Goal: Task Accomplishment & Management: Use online tool/utility

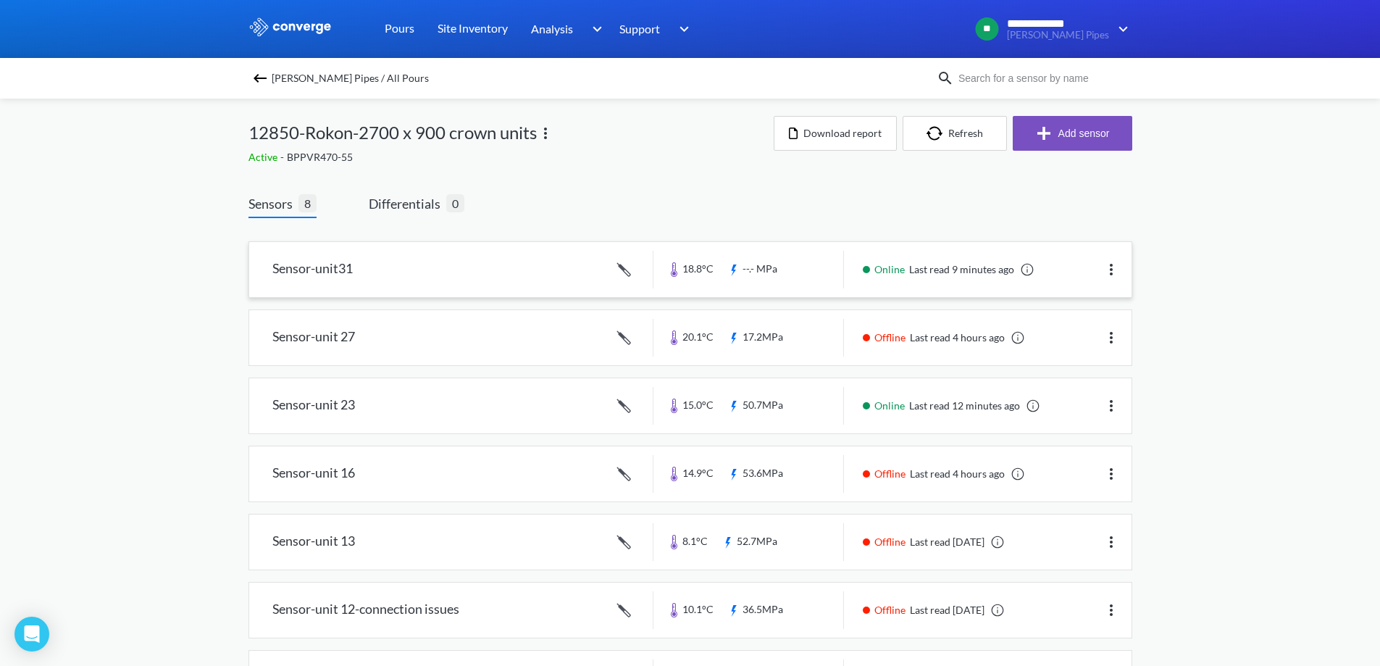
click at [497, 272] on link at bounding box center [690, 269] width 882 height 55
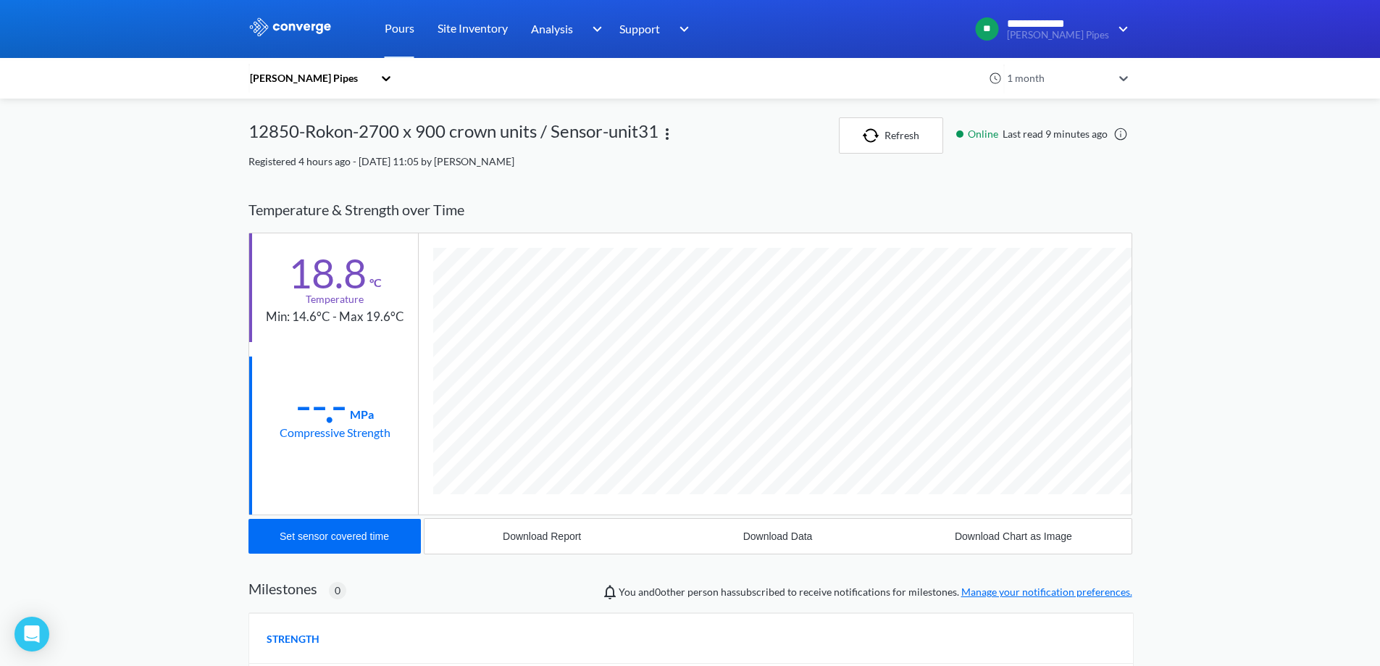
scroll to position [771, 884]
click at [329, 533] on div "Set sensor covered time" at bounding box center [334, 536] width 109 height 12
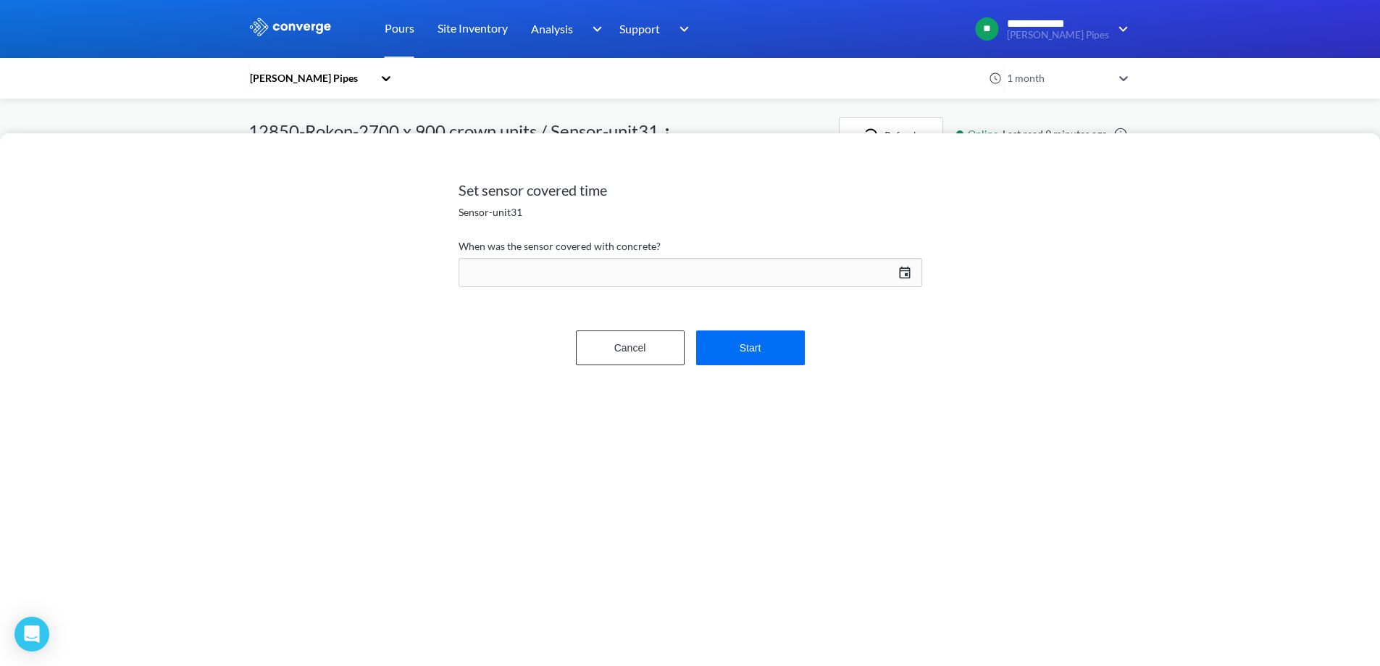
click at [903, 270] on div "[DATE] Press the down arrow key to interact with the calendar and select a date…" at bounding box center [689, 272] width 463 height 35
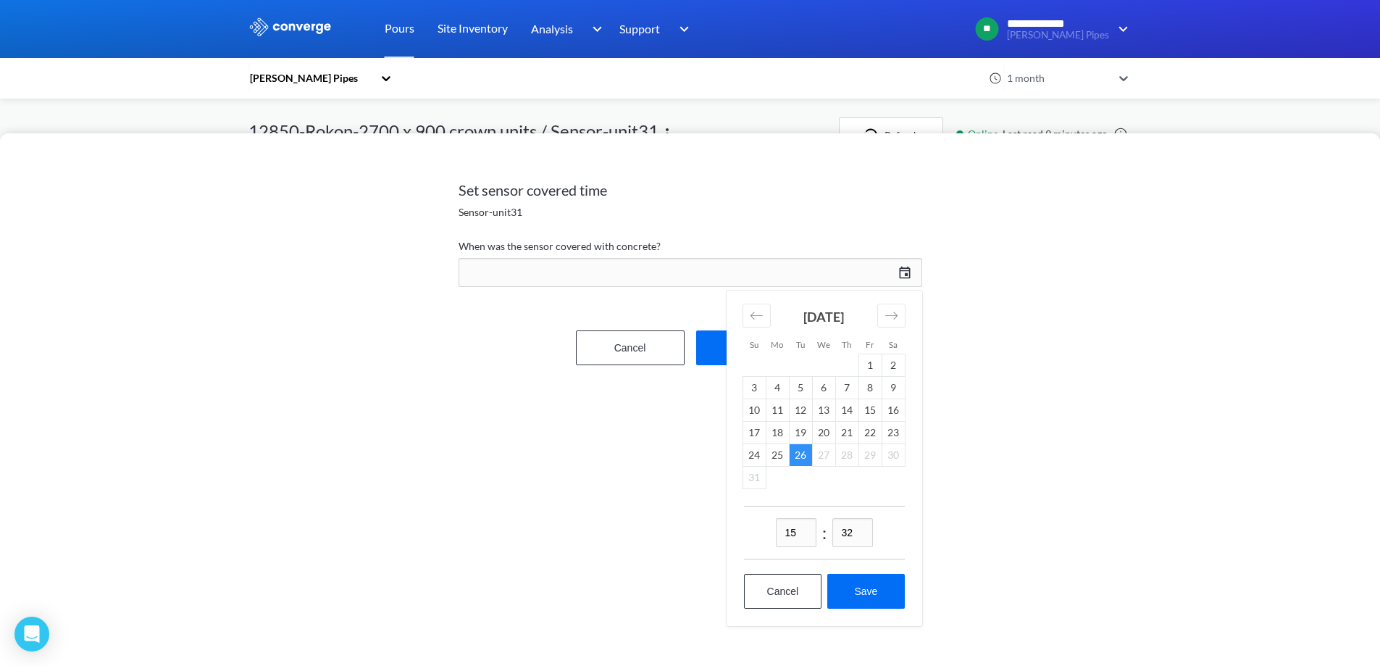
drag, startPoint x: 801, startPoint y: 532, endPoint x: 773, endPoint y: 531, distance: 28.3
click at [773, 531] on div "15 : 32" at bounding box center [824, 532] width 161 height 54
type input "02"
drag, startPoint x: 858, startPoint y: 534, endPoint x: 831, endPoint y: 534, distance: 27.5
click at [831, 534] on div "02 : 32" at bounding box center [824, 532] width 161 height 54
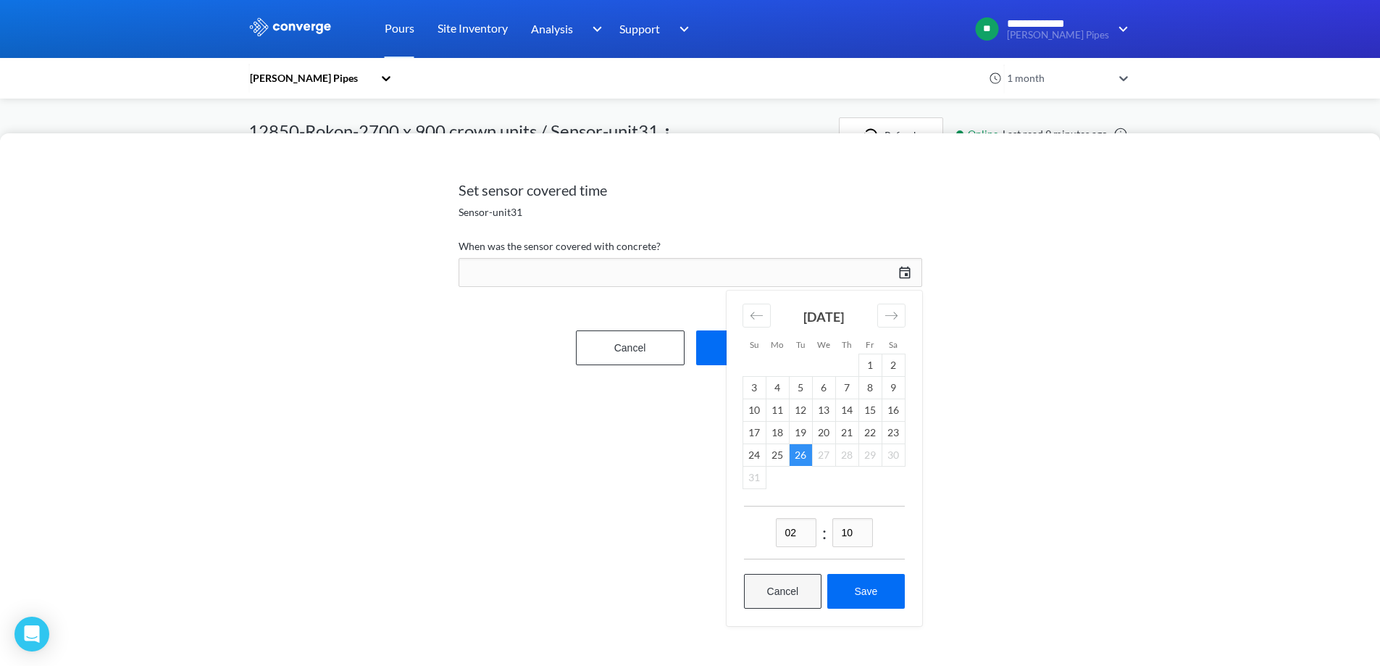
type input "10"
click at [806, 589] on button "Cancel" at bounding box center [783, 591] width 78 height 35
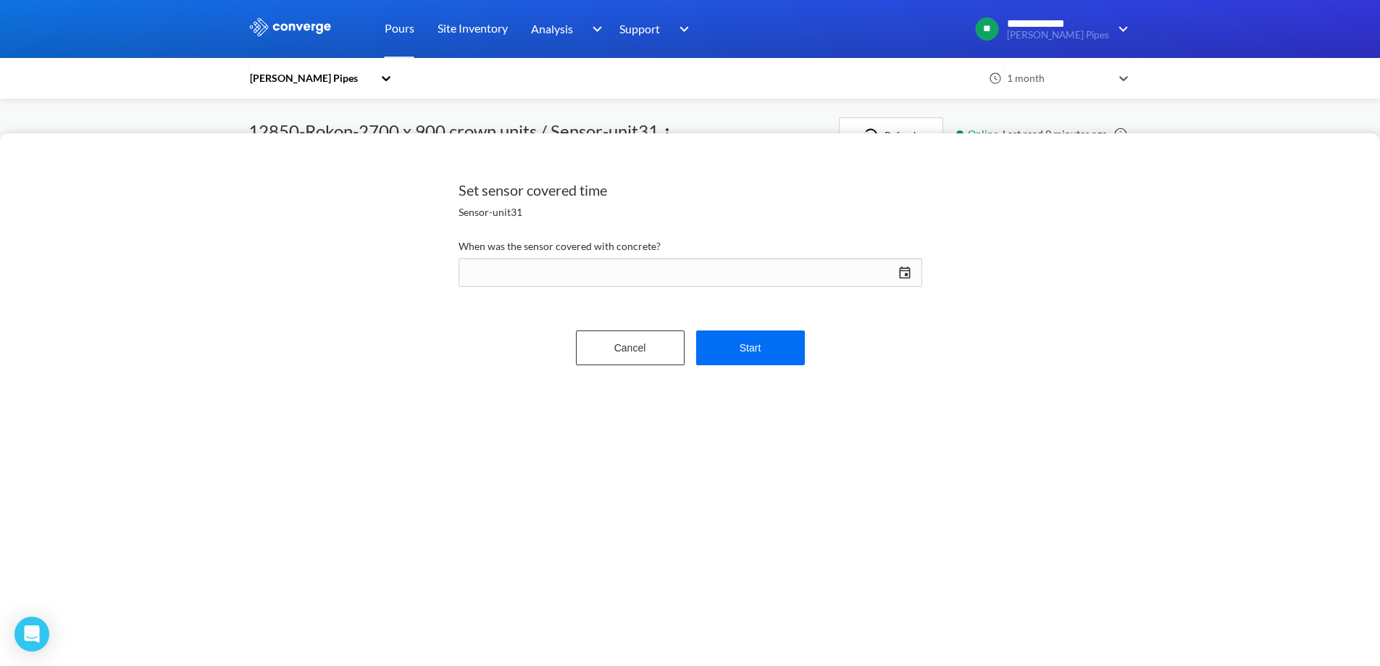
click at [1184, 114] on div "Set sensor covered time Sensor-unit31 When was the sensor covered with concrete…" at bounding box center [690, 333] width 1380 height 666
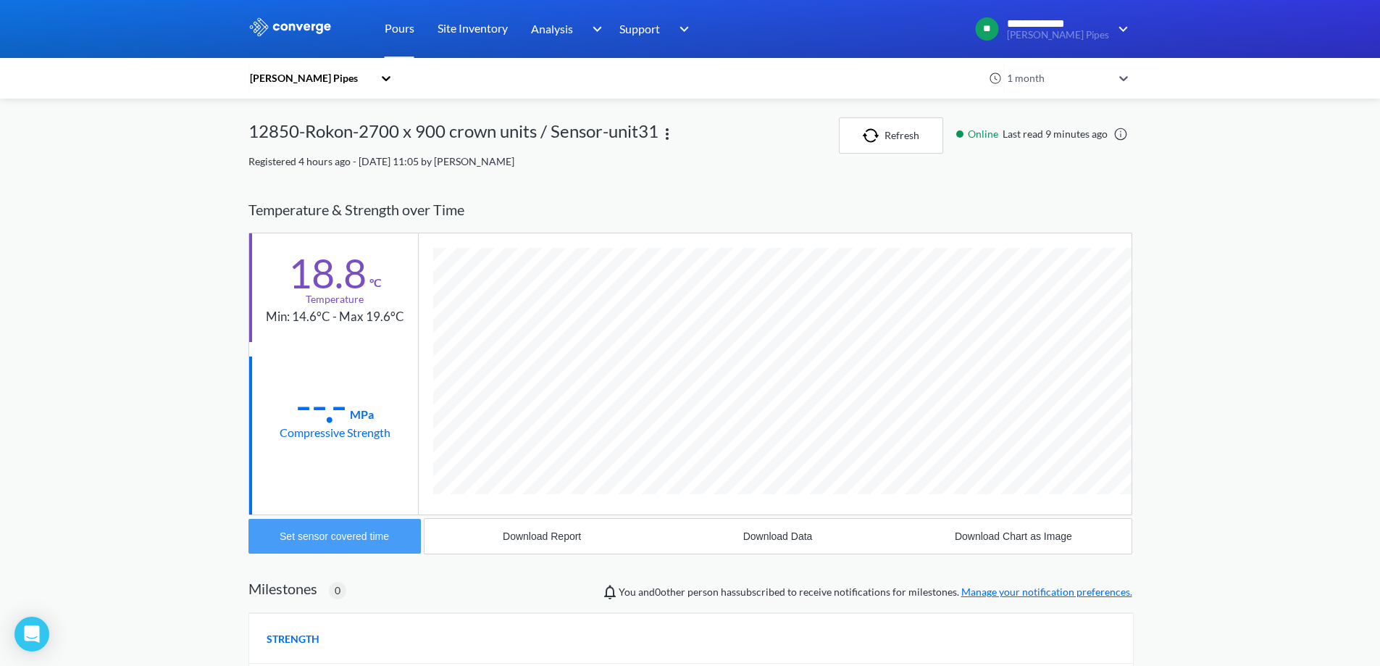
click at [373, 527] on button "Set sensor covered time" at bounding box center [334, 536] width 172 height 35
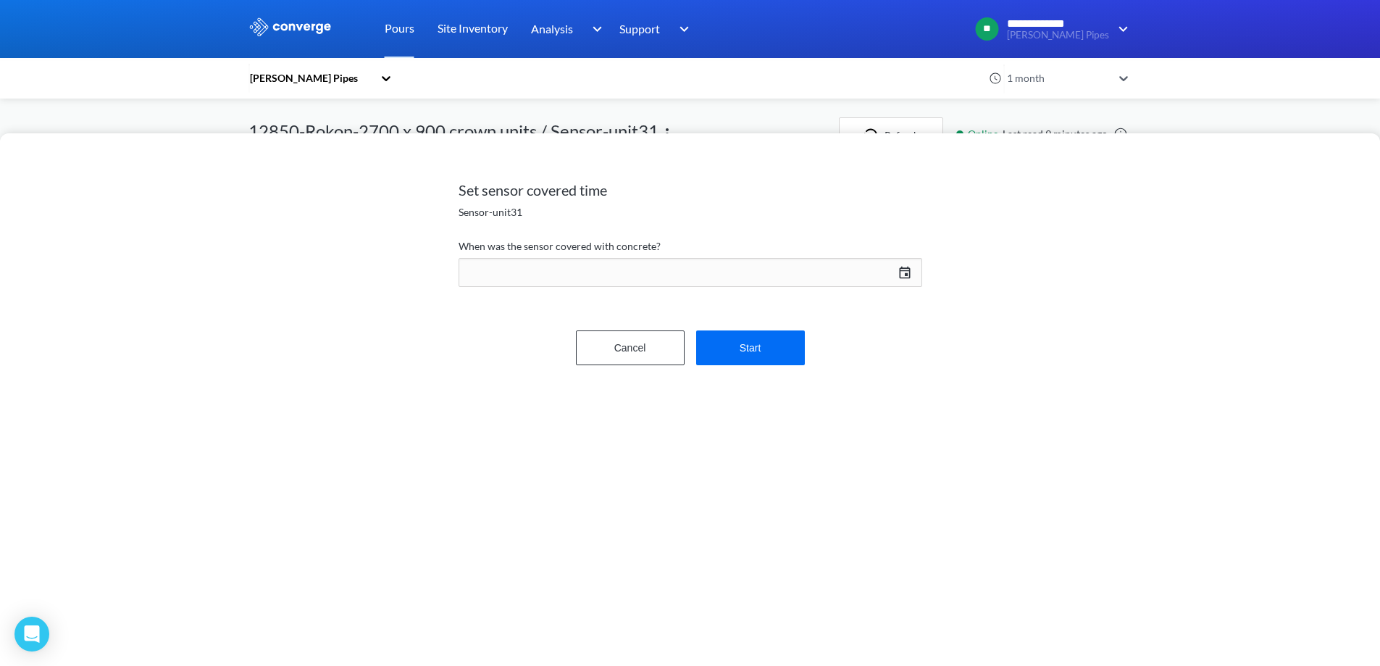
click at [903, 272] on div "[DATE] Press the down arrow key to interact with the calendar and select a date…" at bounding box center [689, 272] width 463 height 35
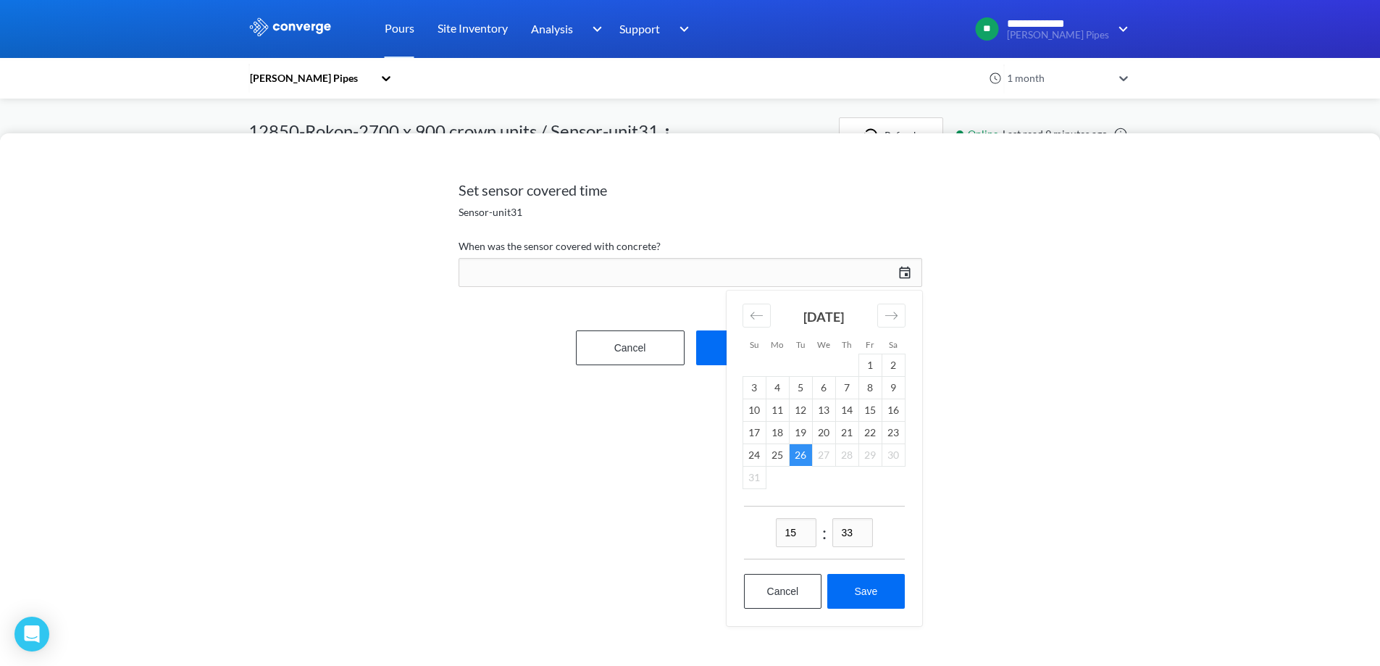
drag, startPoint x: 800, startPoint y: 529, endPoint x: 779, endPoint y: 533, distance: 20.6
click at [779, 533] on input "15" at bounding box center [796, 532] width 41 height 29
type input "14"
drag, startPoint x: 857, startPoint y: 529, endPoint x: 837, endPoint y: 529, distance: 19.6
click at [837, 529] on input "33" at bounding box center [852, 532] width 41 height 29
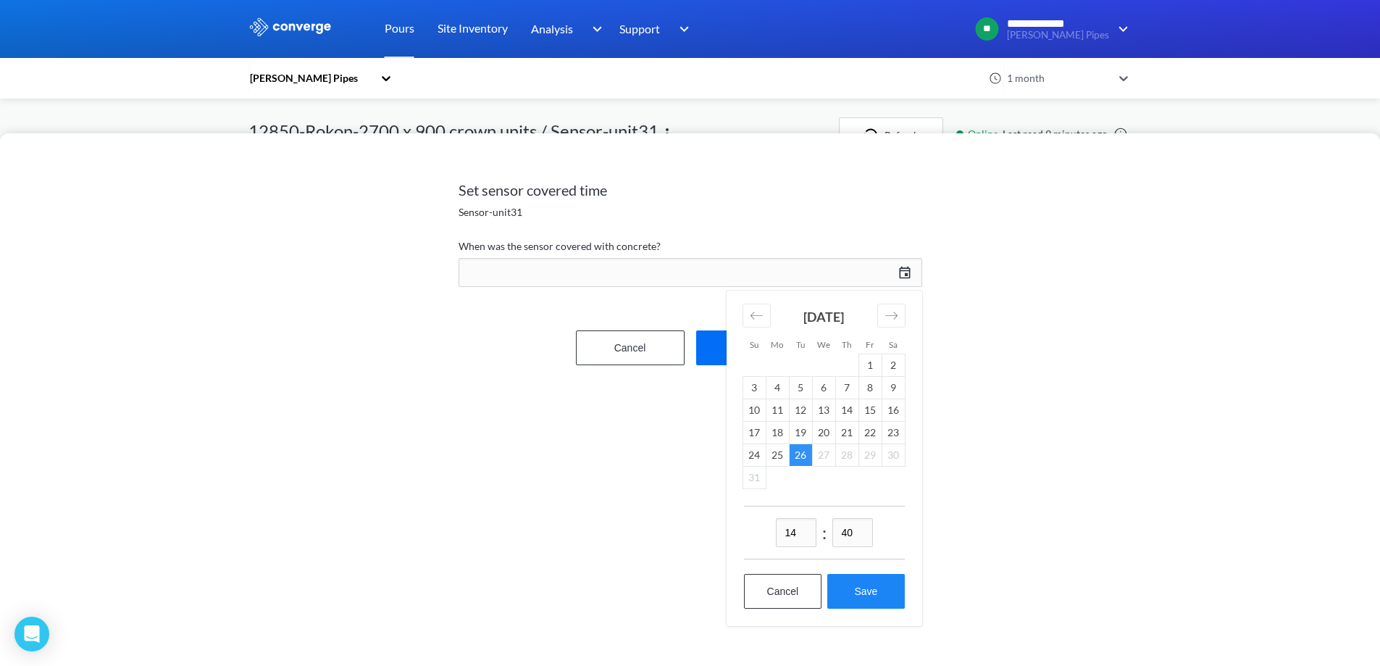
type input "40"
click at [857, 592] on button "Save" at bounding box center [865, 591] width 77 height 35
type input "14:40[DATE]"
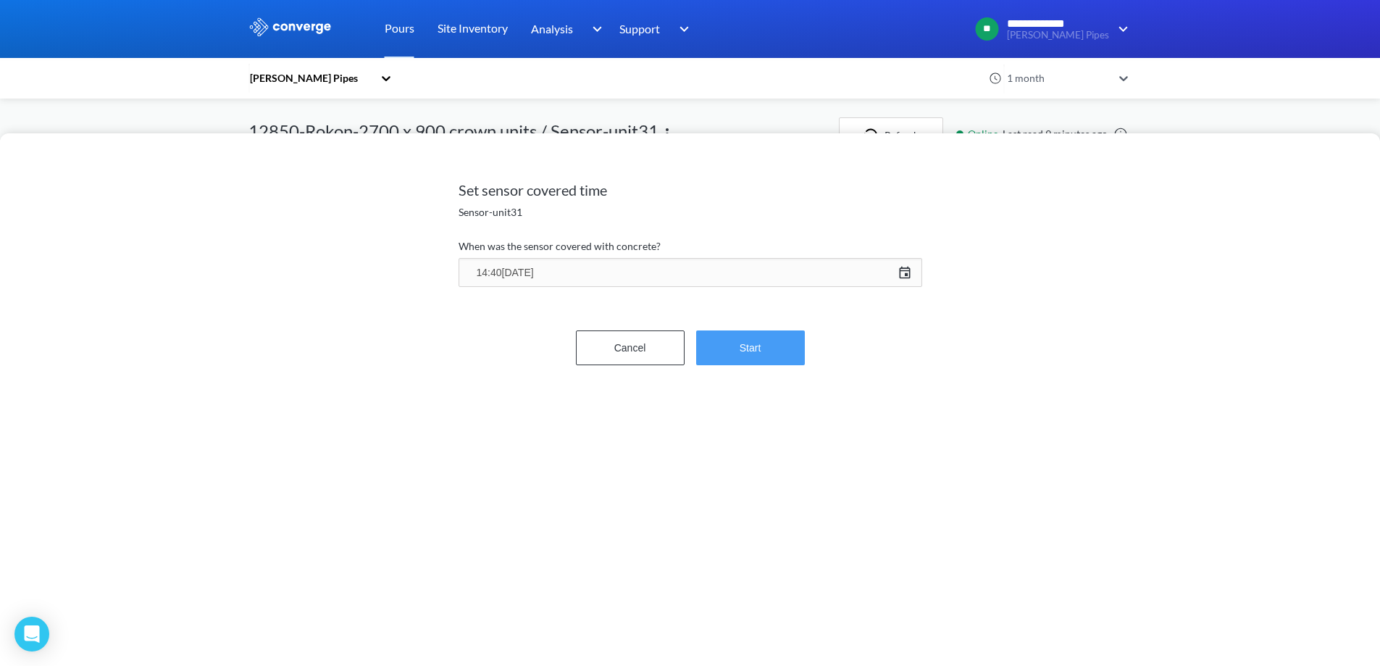
click at [750, 351] on button "Start" at bounding box center [750, 347] width 109 height 35
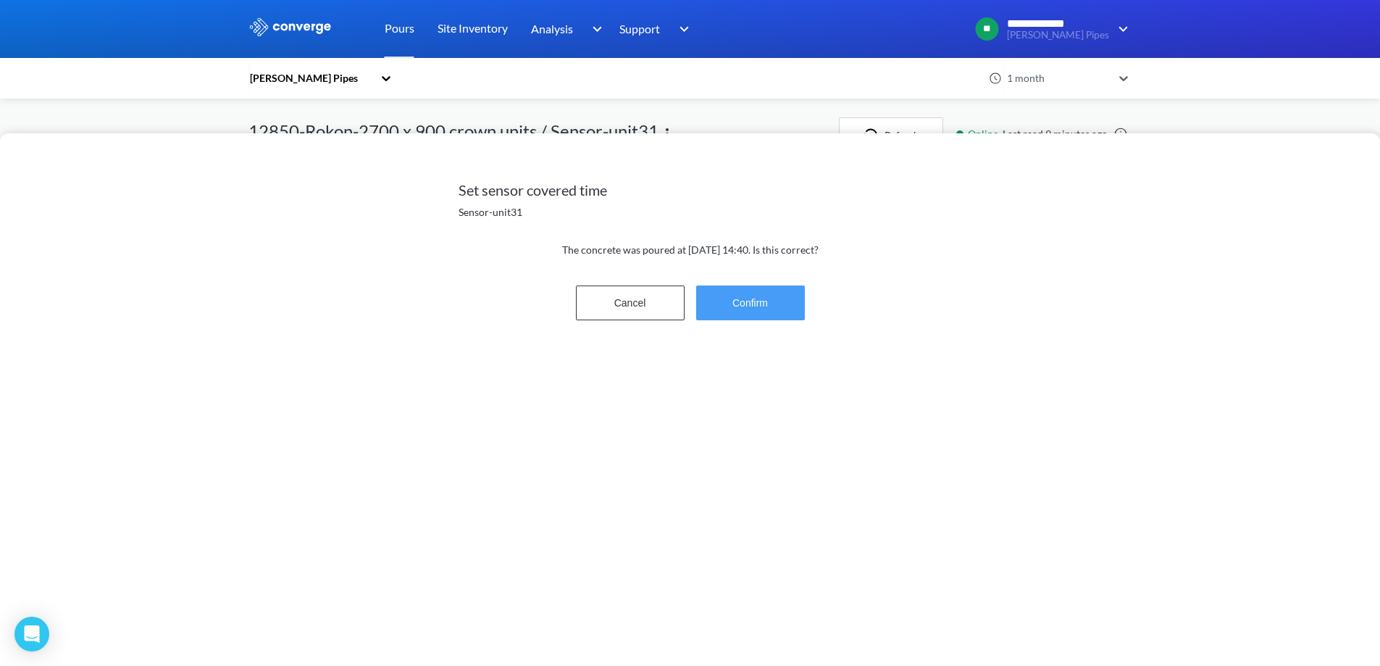
click at [769, 309] on button "Confirm" at bounding box center [750, 302] width 109 height 35
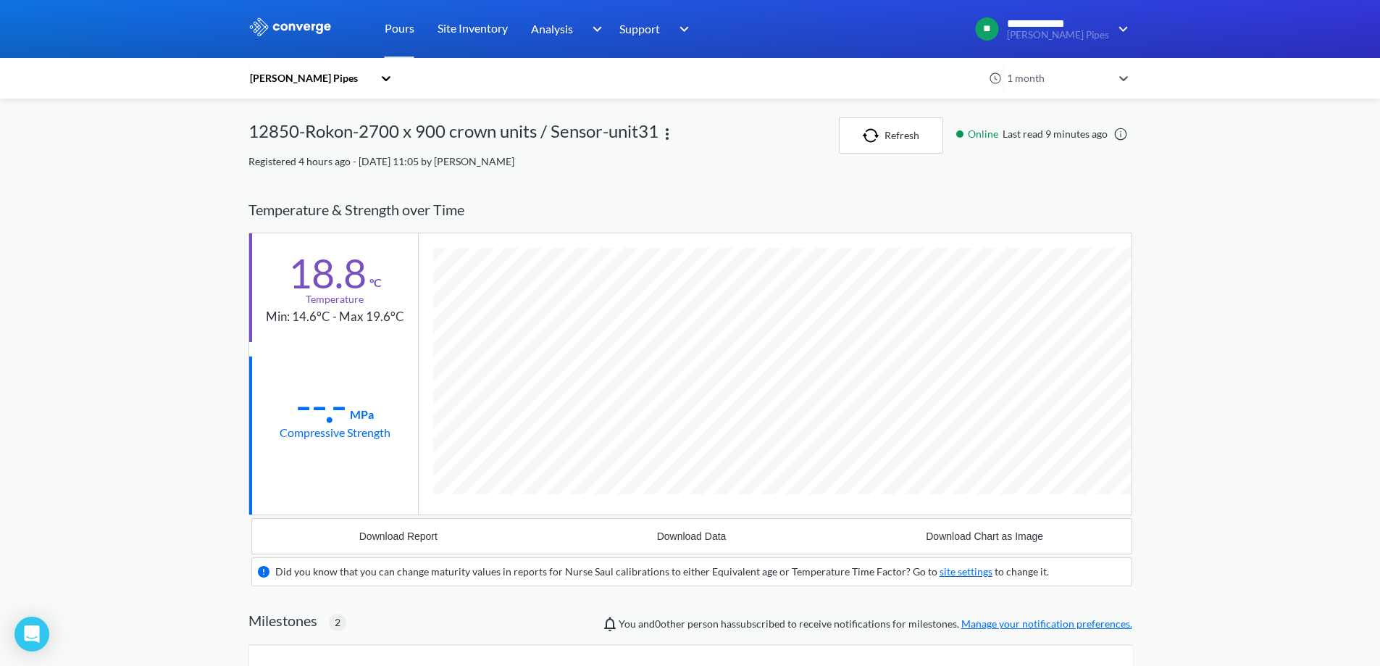
scroll to position [1011, 884]
click at [920, 142] on button "Refresh" at bounding box center [891, 135] width 104 height 36
click at [882, 143] on button "Refresh" at bounding box center [885, 135] width 104 height 36
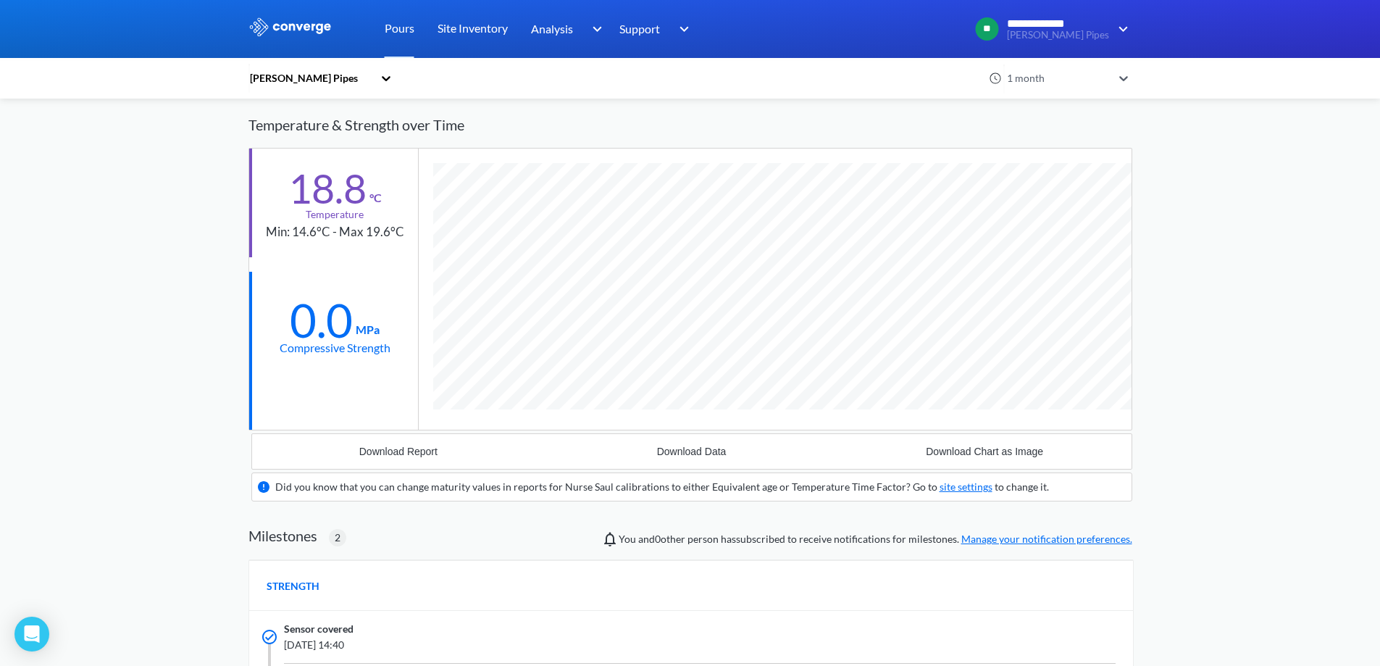
scroll to position [0, 0]
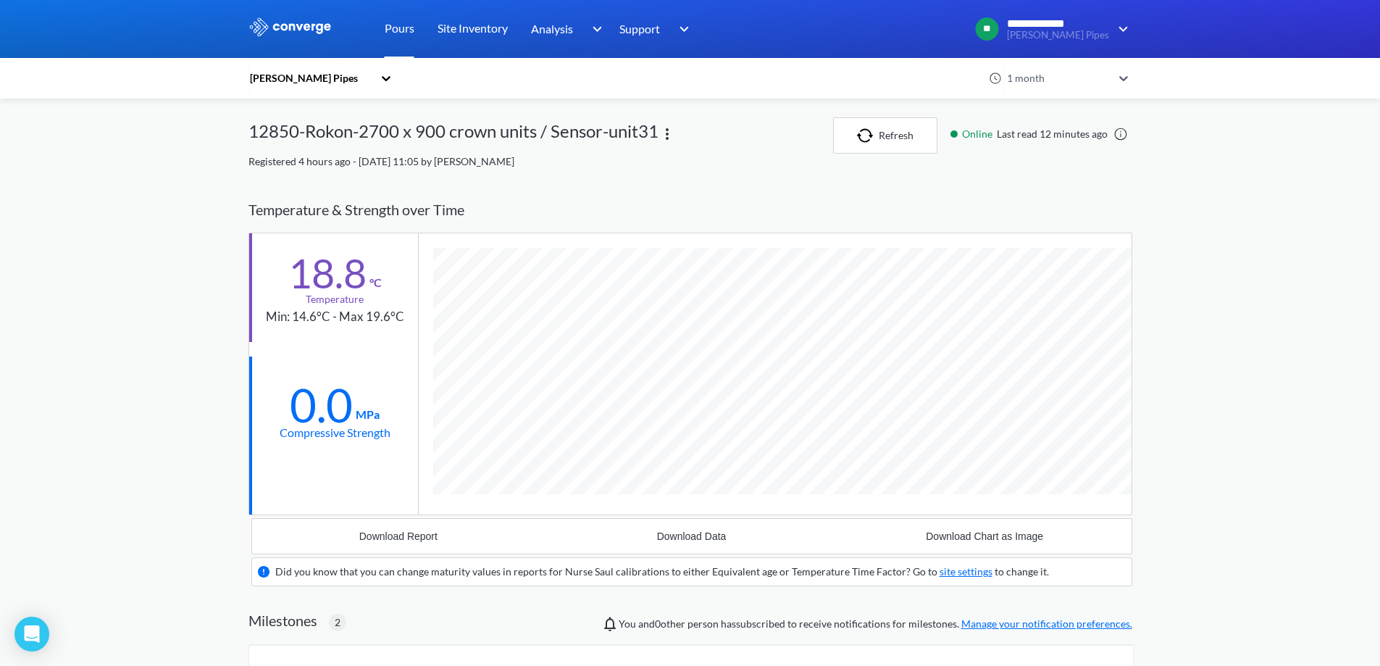
click at [400, 21] on link "Pours" at bounding box center [400, 29] width 30 height 58
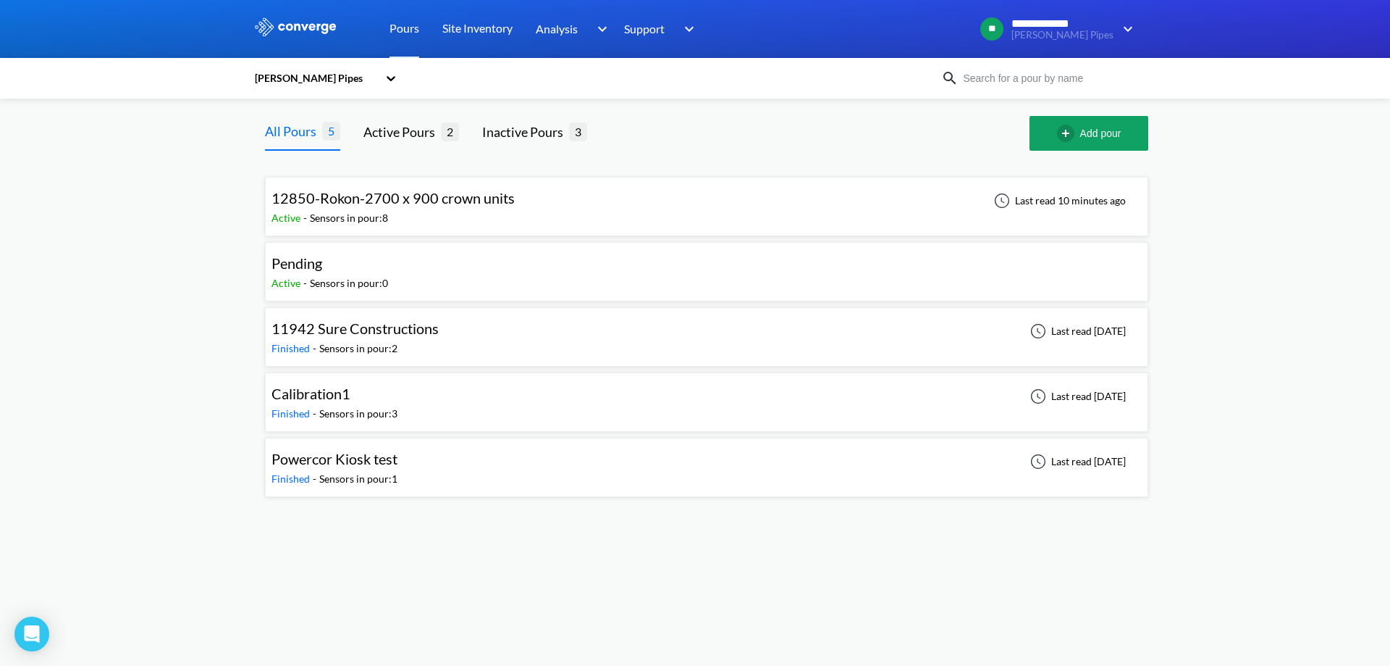
click at [450, 201] on span "12850-Rokon-2700 x 900 crown units" at bounding box center [393, 197] width 243 height 17
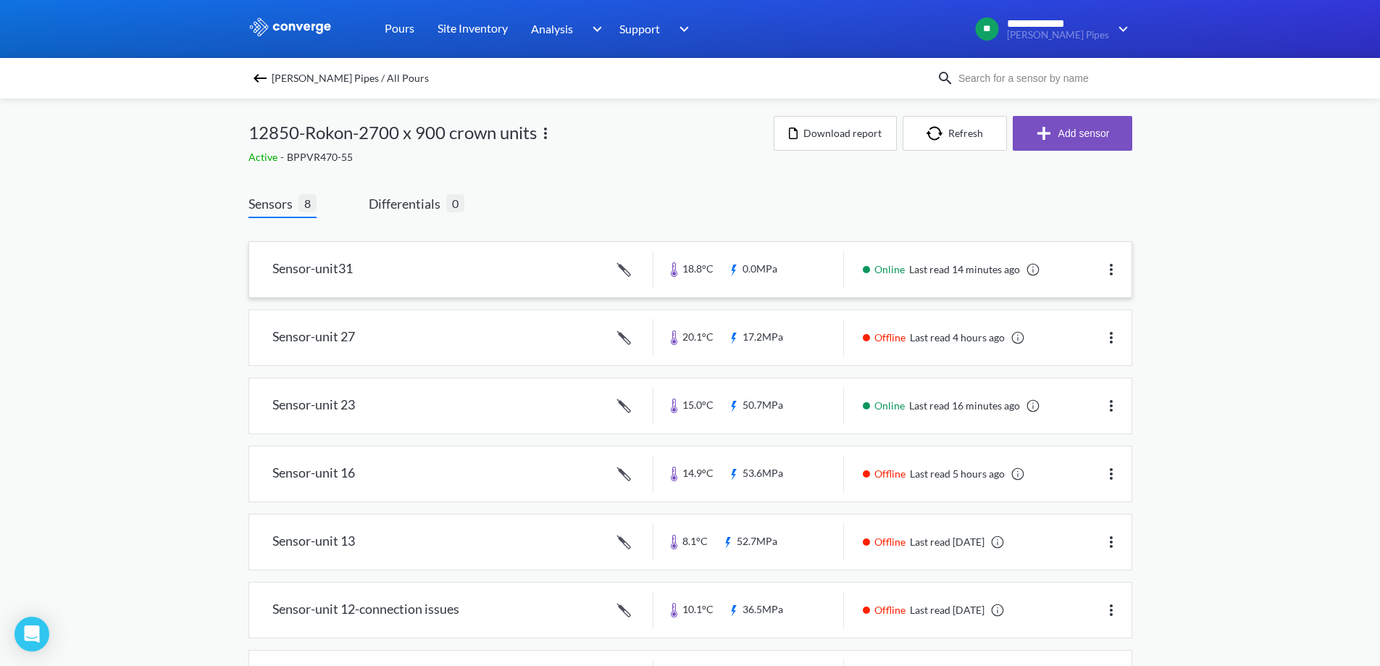
click at [1107, 265] on img at bounding box center [1110, 269] width 17 height 17
click at [1086, 269] on div "Edit" at bounding box center [1073, 270] width 93 height 28
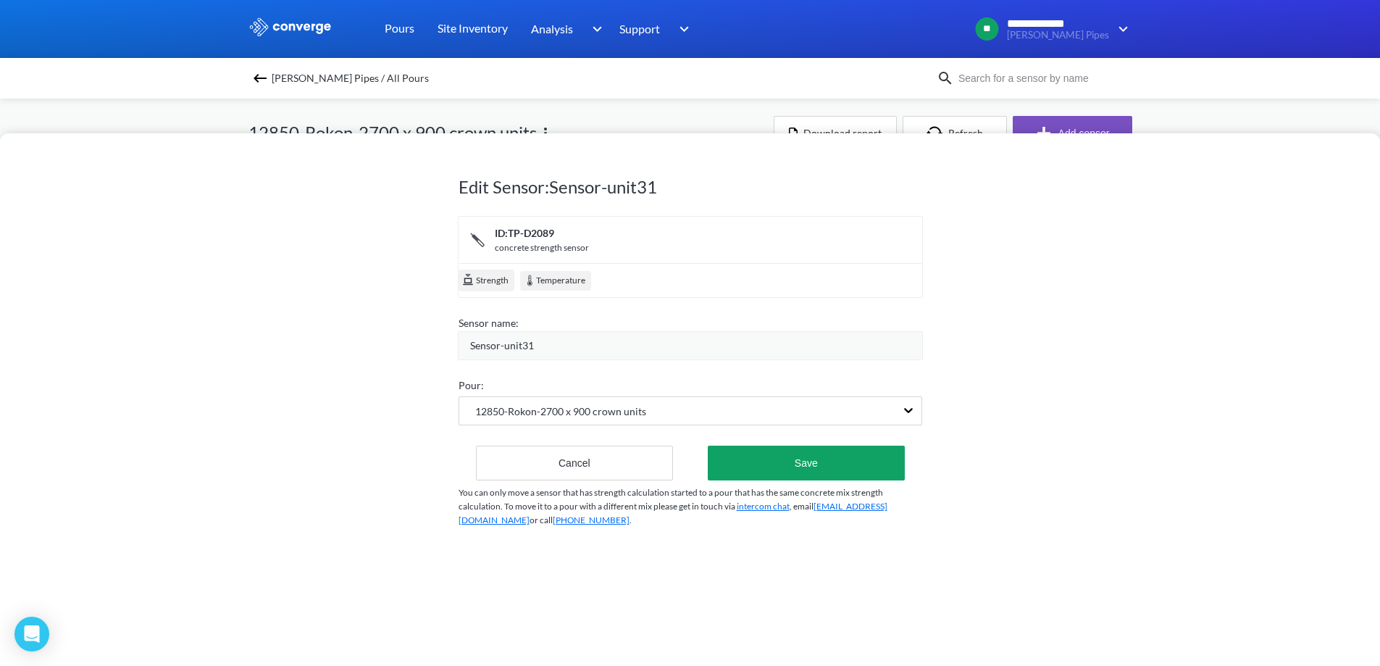
click at [521, 345] on span "Sensor-unit31" at bounding box center [502, 345] width 64 height 16
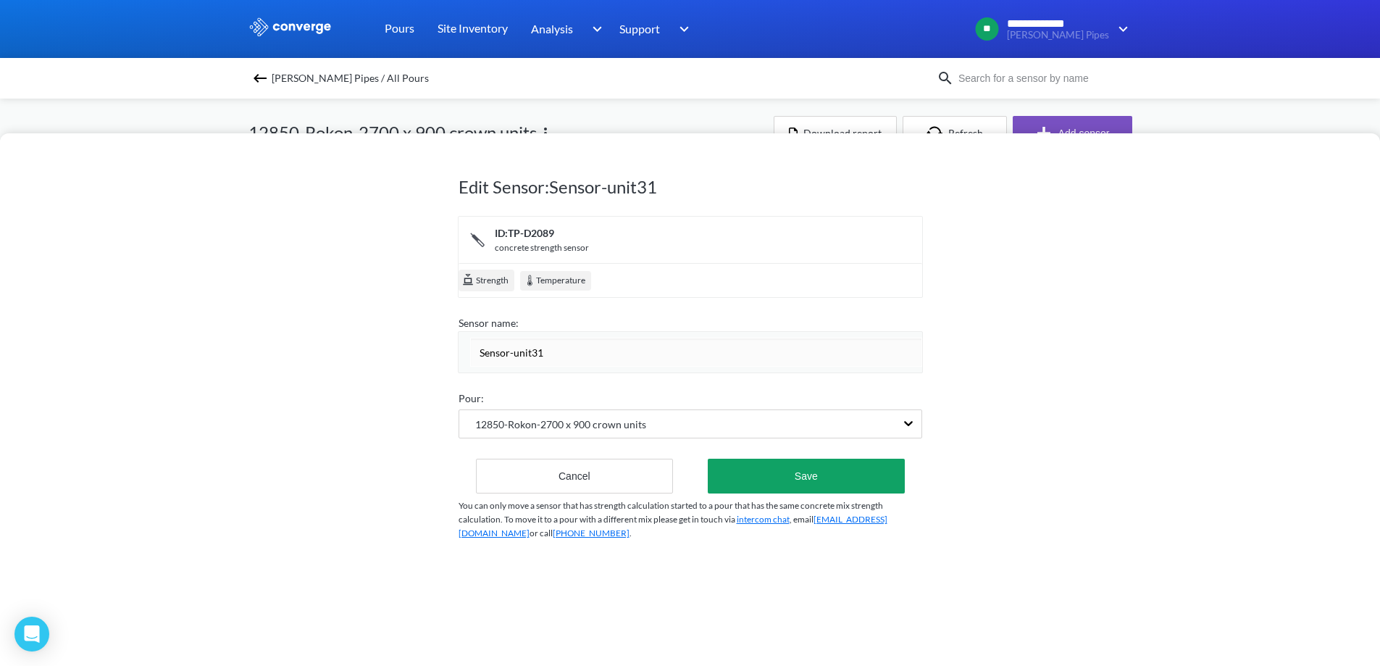
click at [530, 352] on input "Sensor-unit31" at bounding box center [696, 351] width 452 height 29
type input "Sensor-unit 31"
click at [744, 478] on button "Save" at bounding box center [806, 475] width 196 height 35
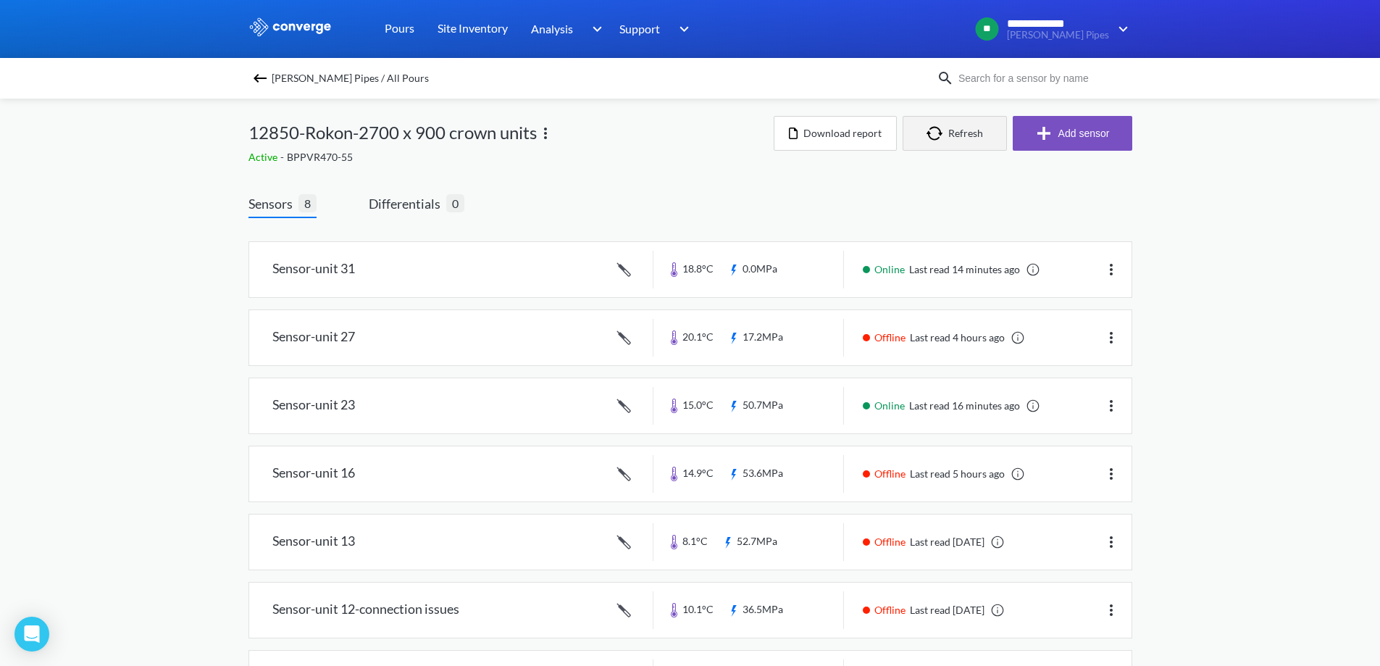
click at [940, 135] on img "button" at bounding box center [937, 133] width 22 height 14
